Goal: Task Accomplishment & Management: Complete application form

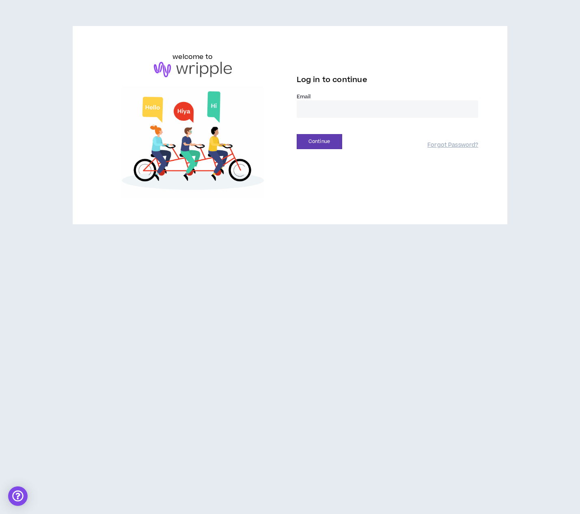
click at [329, 106] on input "email" at bounding box center [388, 108] width 182 height 17
type input "**********"
click at [333, 142] on button "Continue" at bounding box center [319, 141] width 45 height 15
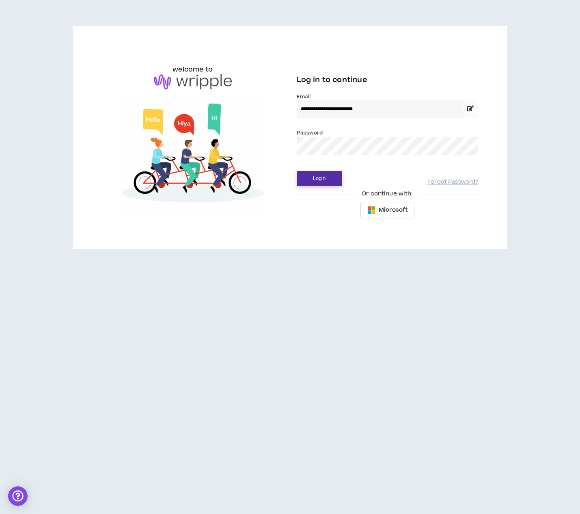
click at [325, 183] on button "Login" at bounding box center [319, 178] width 45 height 15
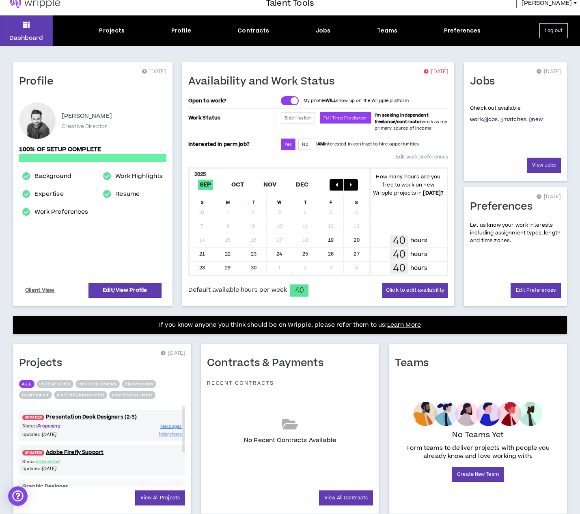
scroll to position [11, 0]
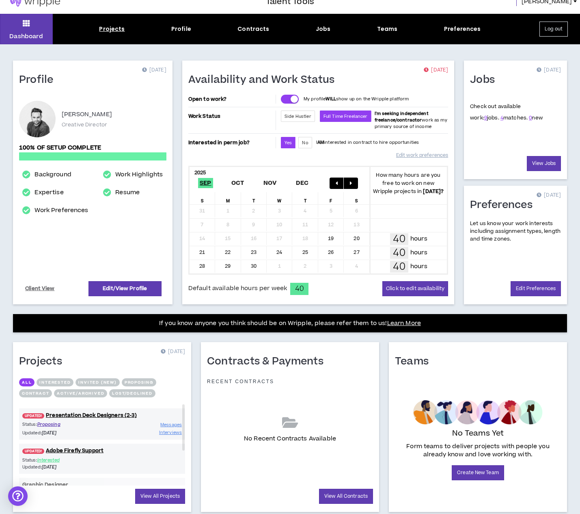
click at [117, 27] on div "Projects" at bounding box center [112, 29] width 26 height 9
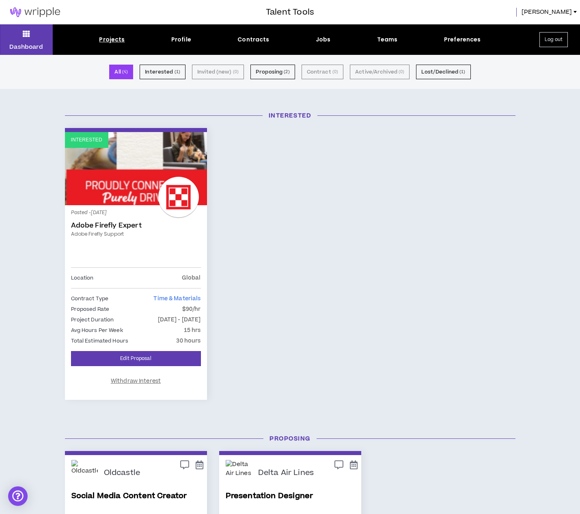
scroll to position [229, 0]
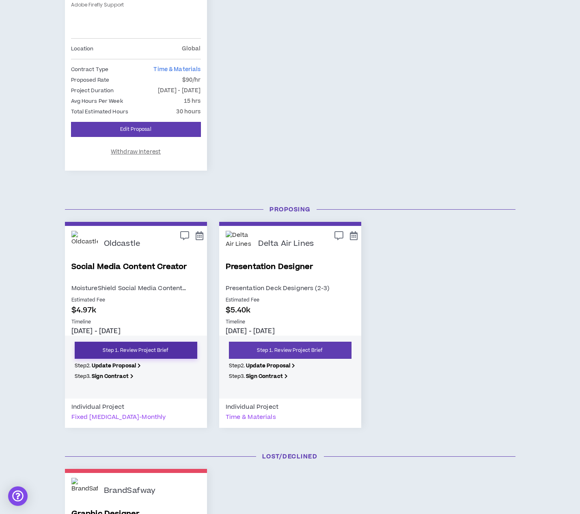
click at [165, 345] on link "Step 1. Review Project Brief" at bounding box center [136, 350] width 123 height 17
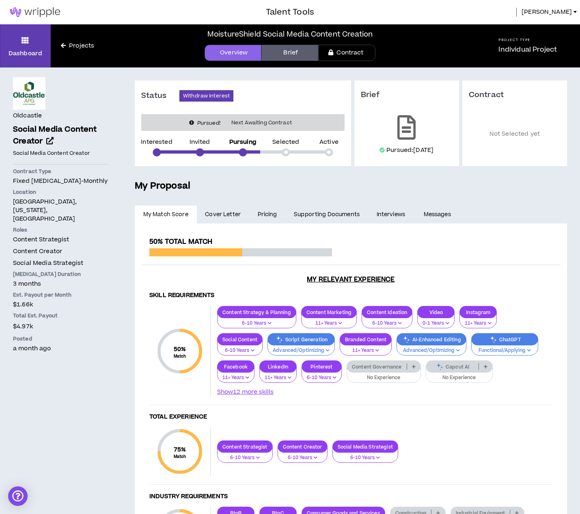
click at [340, 51] on link "Contract" at bounding box center [346, 53] width 57 height 16
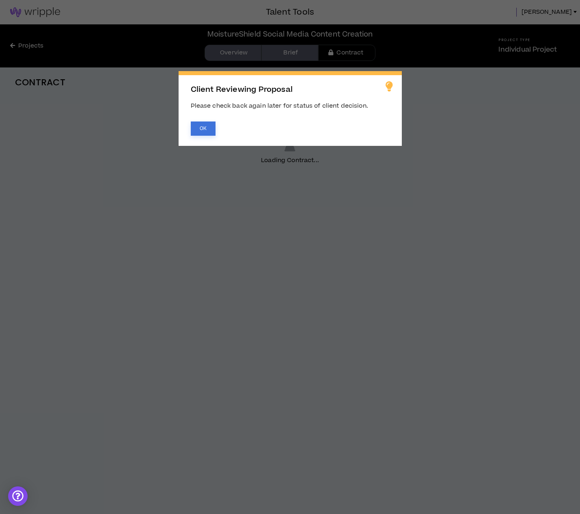
click at [199, 124] on button "OK" at bounding box center [203, 128] width 25 height 14
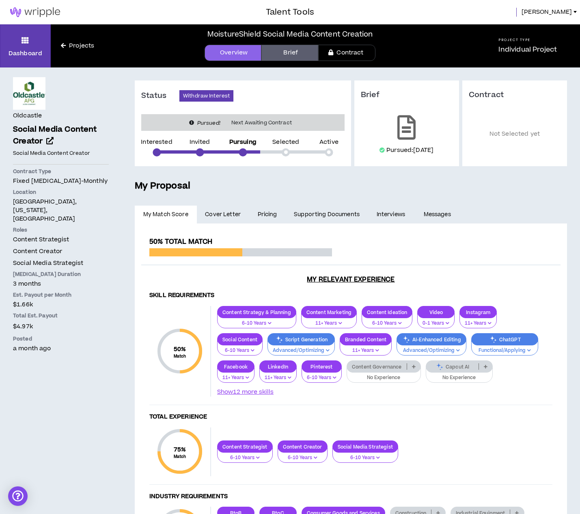
click at [305, 53] on link "Brief" at bounding box center [290, 53] width 57 height 16
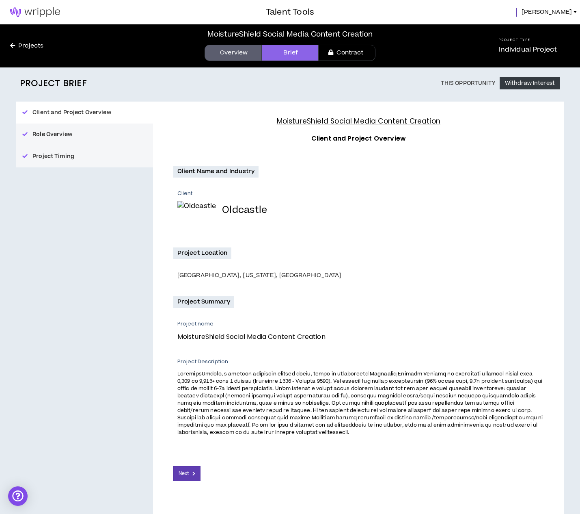
click at [349, 52] on link "Contract" at bounding box center [346, 53] width 57 height 16
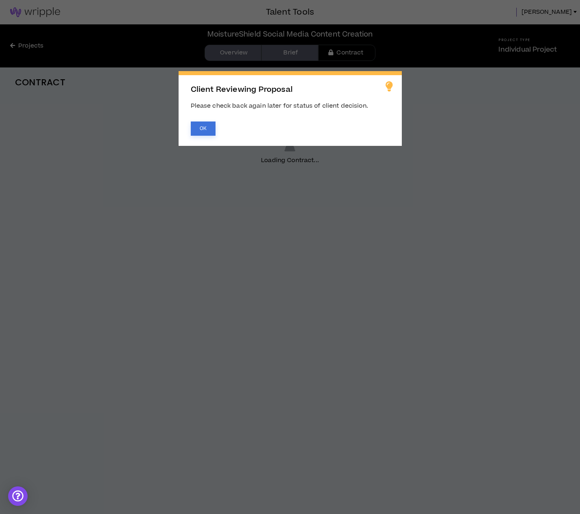
click at [206, 126] on button "OK" at bounding box center [203, 128] width 25 height 14
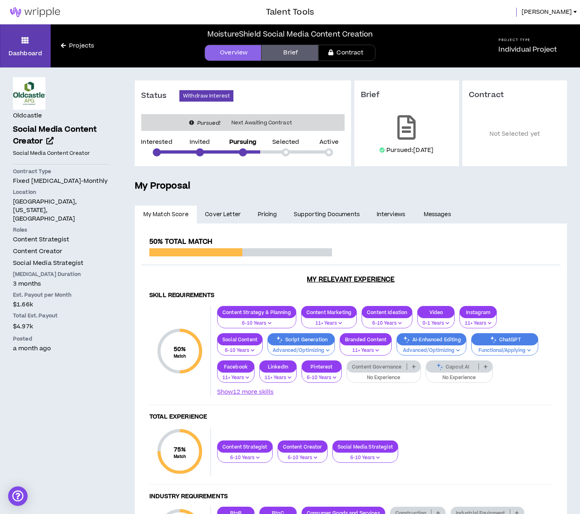
click at [290, 50] on link "Brief" at bounding box center [290, 53] width 57 height 16
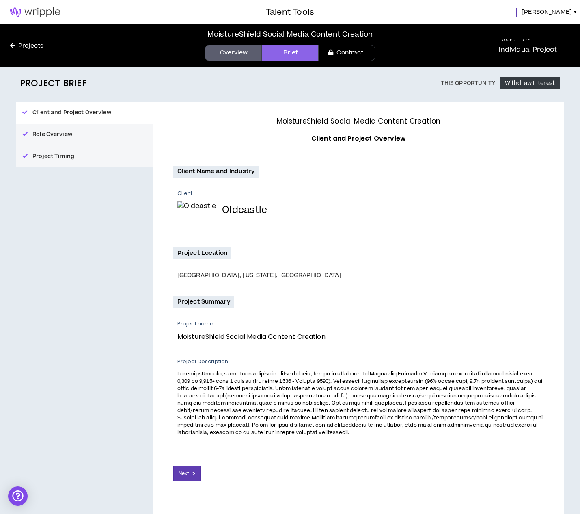
click at [340, 50] on link "Contract" at bounding box center [346, 53] width 57 height 16
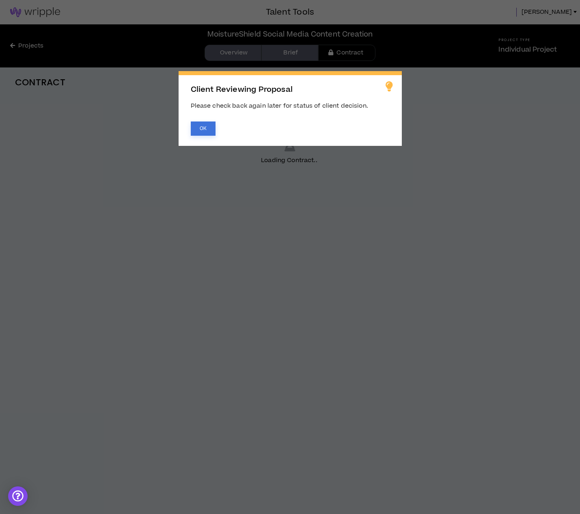
click at [207, 127] on button "OK" at bounding box center [203, 128] width 25 height 14
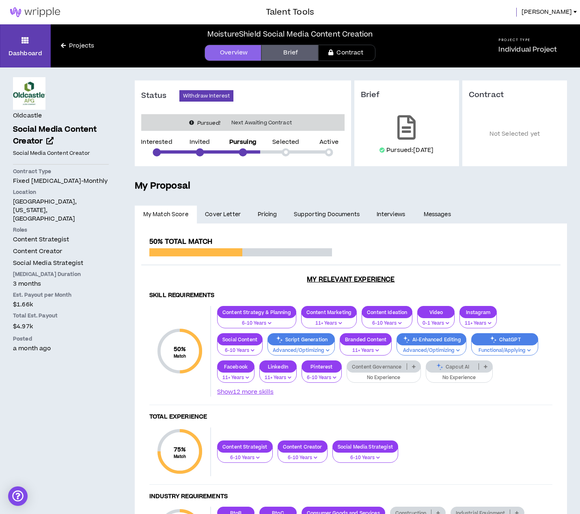
click at [343, 56] on link "Contract" at bounding box center [346, 53] width 57 height 16
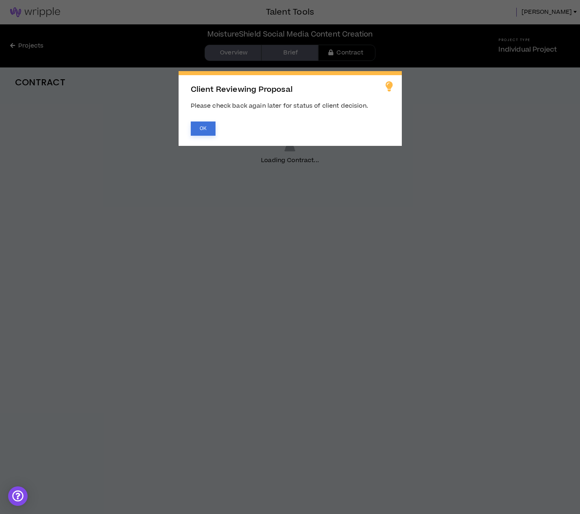
click at [214, 130] on button "OK" at bounding box center [203, 128] width 25 height 14
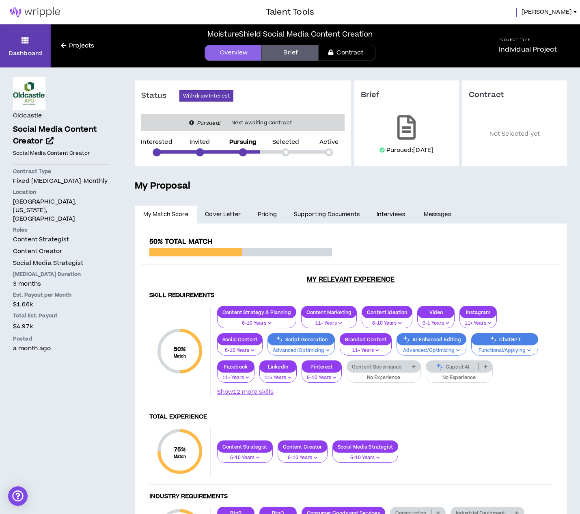
click at [300, 56] on link "Brief" at bounding box center [290, 53] width 57 height 16
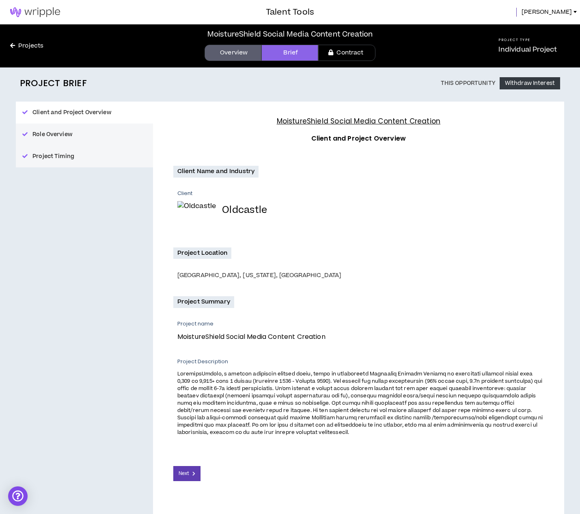
click at [341, 48] on link "Contract" at bounding box center [346, 53] width 57 height 16
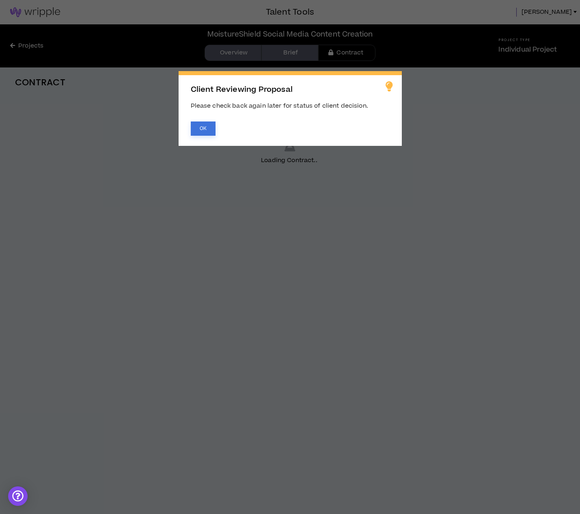
click at [203, 130] on button "OK" at bounding box center [203, 128] width 25 height 14
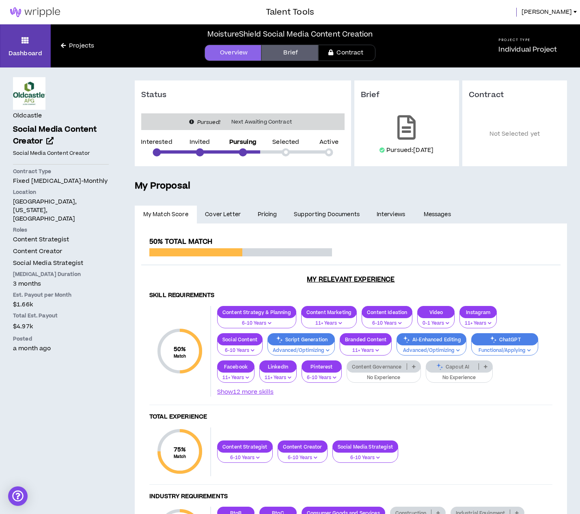
click at [263, 210] on link "Pricing" at bounding box center [267, 215] width 37 height 18
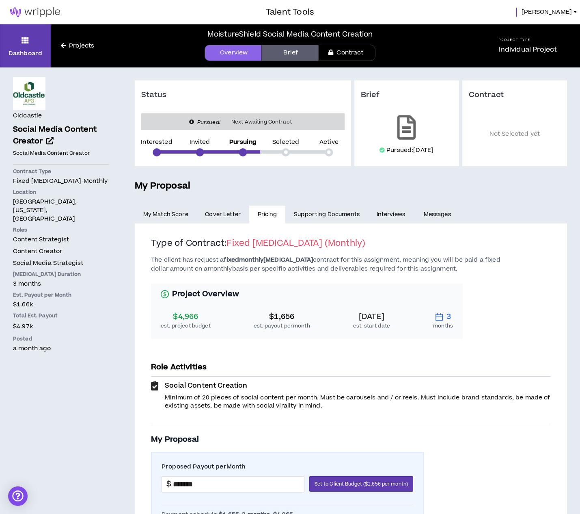
click at [297, 51] on link "Brief" at bounding box center [290, 53] width 57 height 16
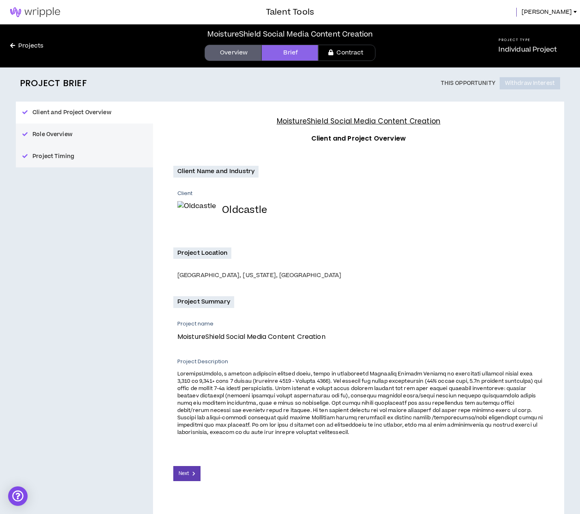
scroll to position [17, 0]
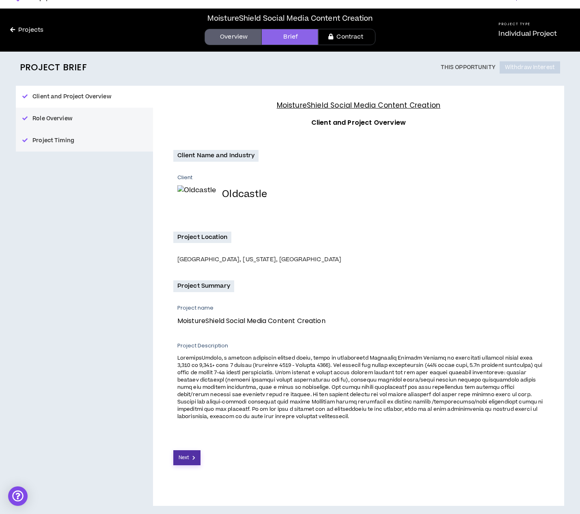
click at [186, 453] on button "Next" at bounding box center [187, 457] width 28 height 15
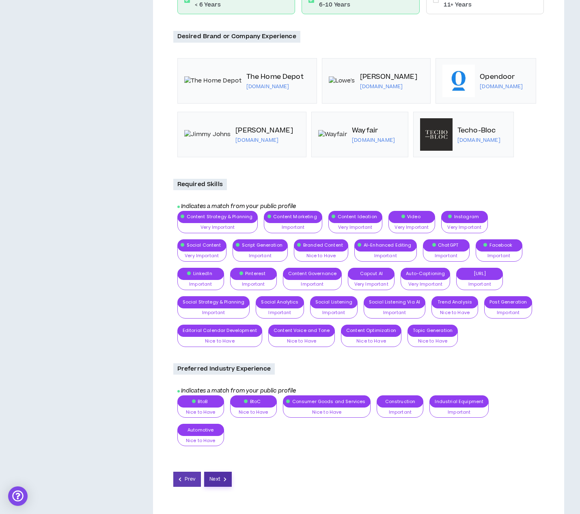
scroll to position [380, 0]
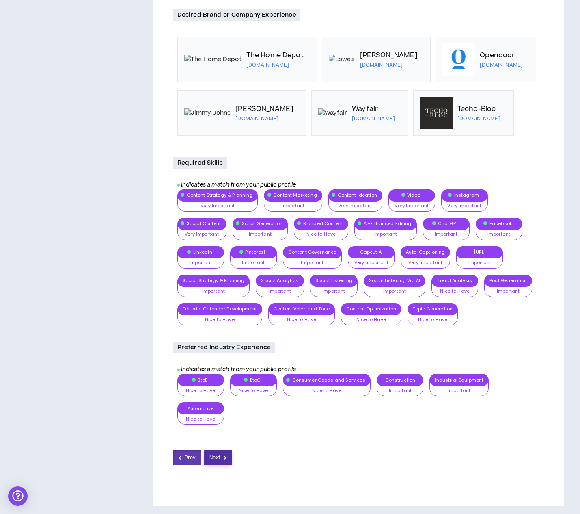
click at [216, 459] on span "Next" at bounding box center [215, 458] width 11 height 8
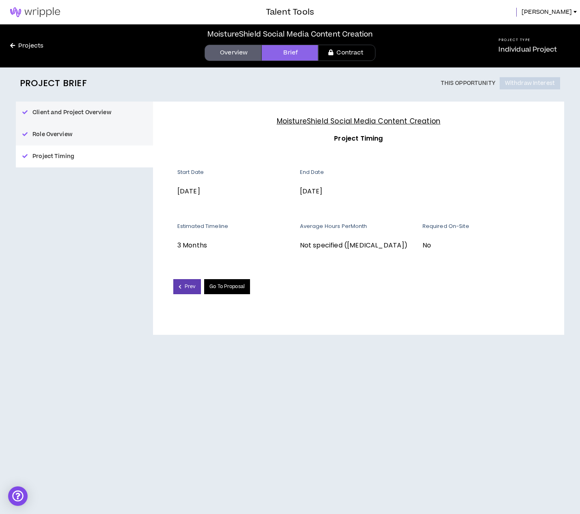
click at [241, 289] on link "Go To Proposal" at bounding box center [227, 286] width 46 height 15
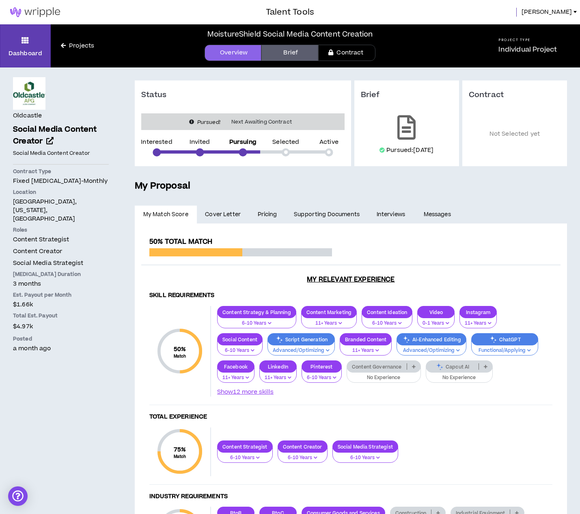
click at [342, 53] on link "Contract" at bounding box center [346, 53] width 57 height 16
